Goal: Find specific page/section: Find specific page/section

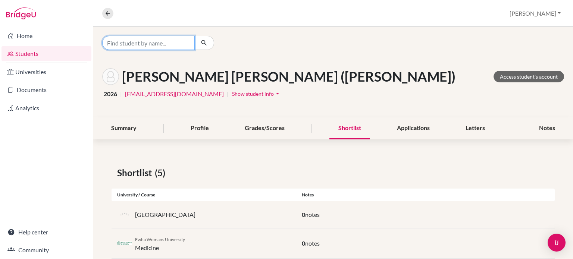
click at [142, 43] on input "Find student by name..." at bounding box center [148, 43] width 92 height 14
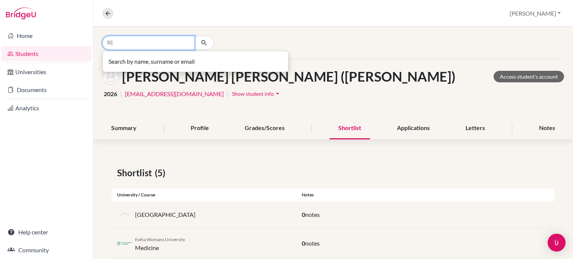
type input "ㅁ"
type input "A"
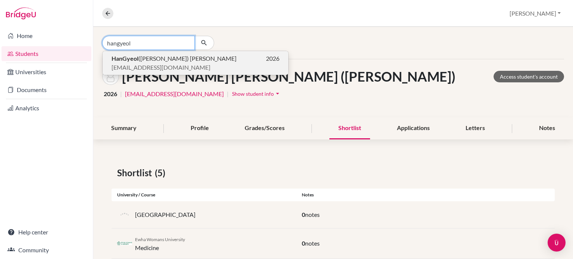
type input "hangyeol"
click at [142, 60] on span "HanGyeol ([PERSON_NAME]) [PERSON_NAME]" at bounding box center [174, 58] width 125 height 9
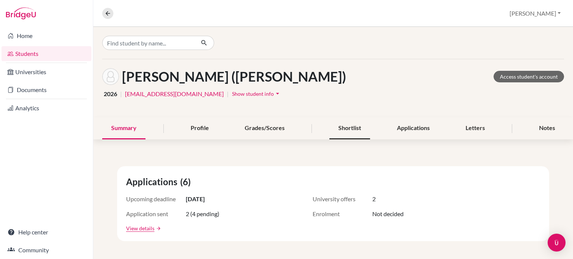
click at [341, 133] on div "Shortlist" at bounding box center [349, 128] width 41 height 22
